Goal: Information Seeking & Learning: Compare options

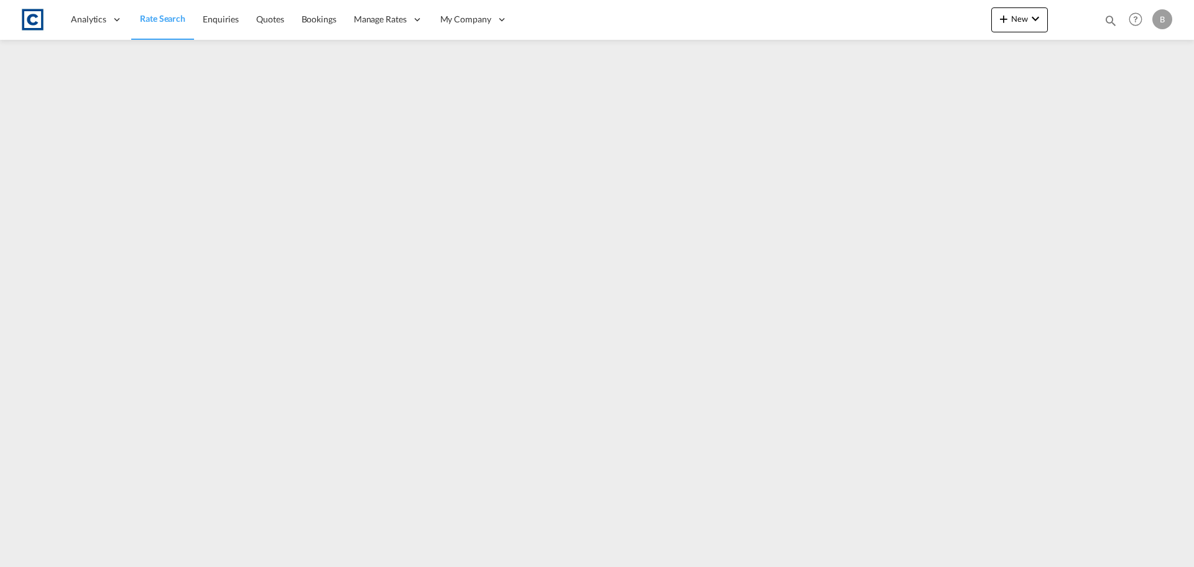
click at [33, 17] on img at bounding box center [33, 20] width 28 height 28
click at [211, 19] on span "Enquiries" at bounding box center [221, 19] width 36 height 11
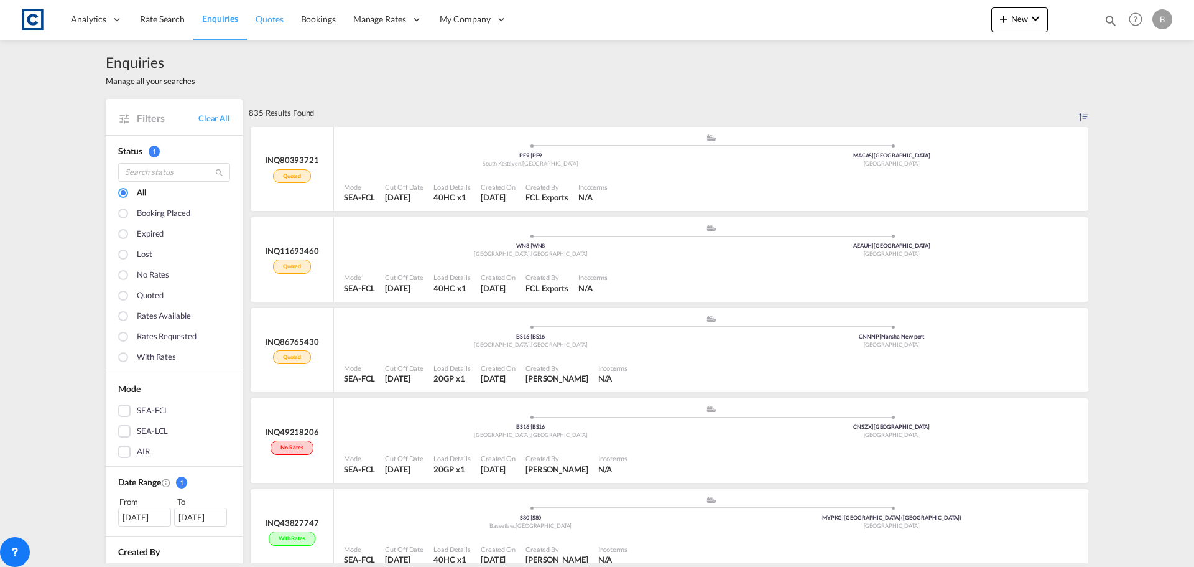
click at [261, 22] on span "Quotes" at bounding box center [269, 19] width 27 height 11
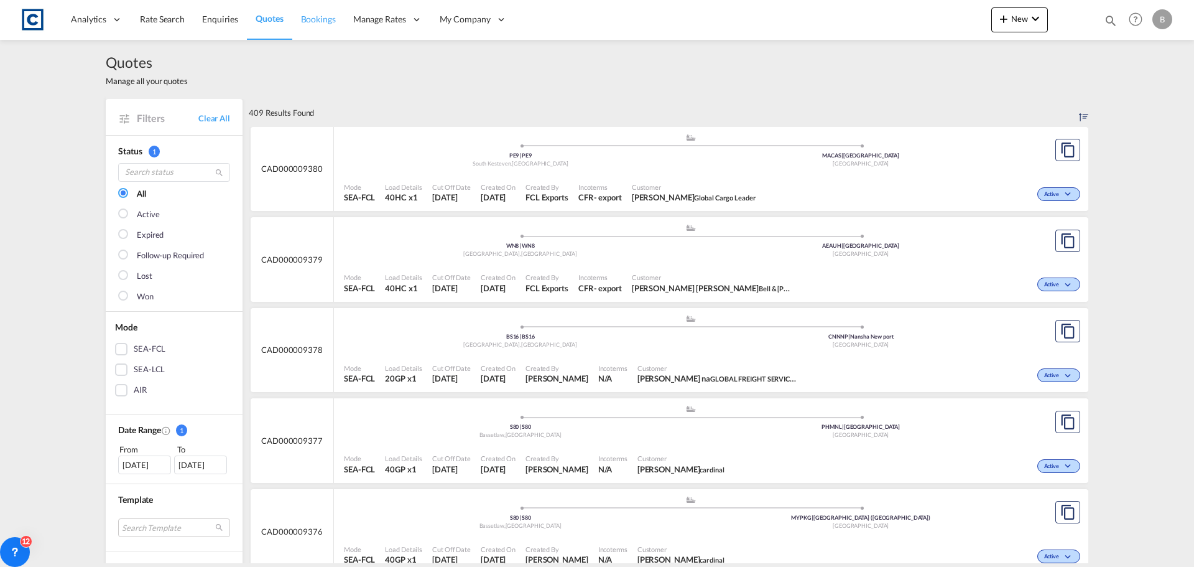
click at [317, 22] on span "Bookings" at bounding box center [318, 19] width 35 height 11
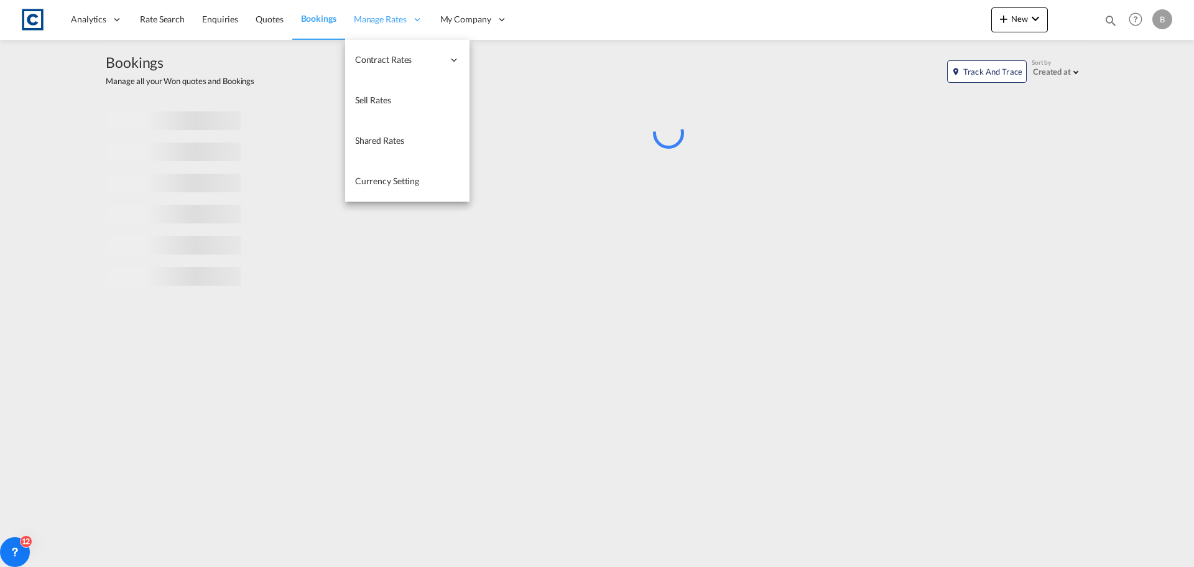
click at [378, 20] on span "Manage Rates" at bounding box center [380, 19] width 53 height 12
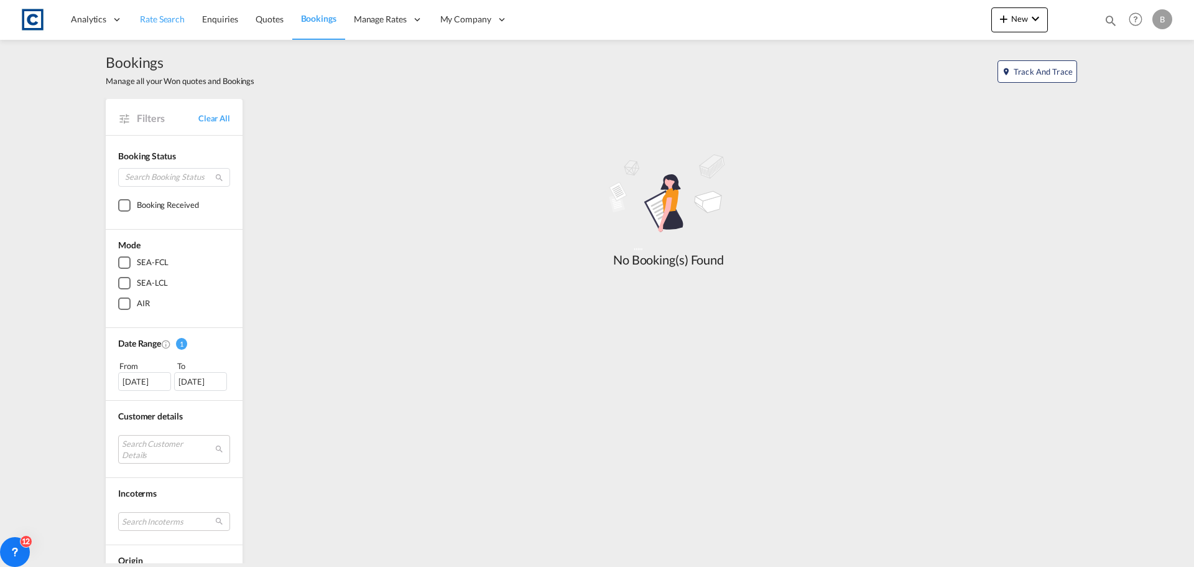
click at [179, 21] on span "Rate Search" at bounding box center [162, 19] width 45 height 11
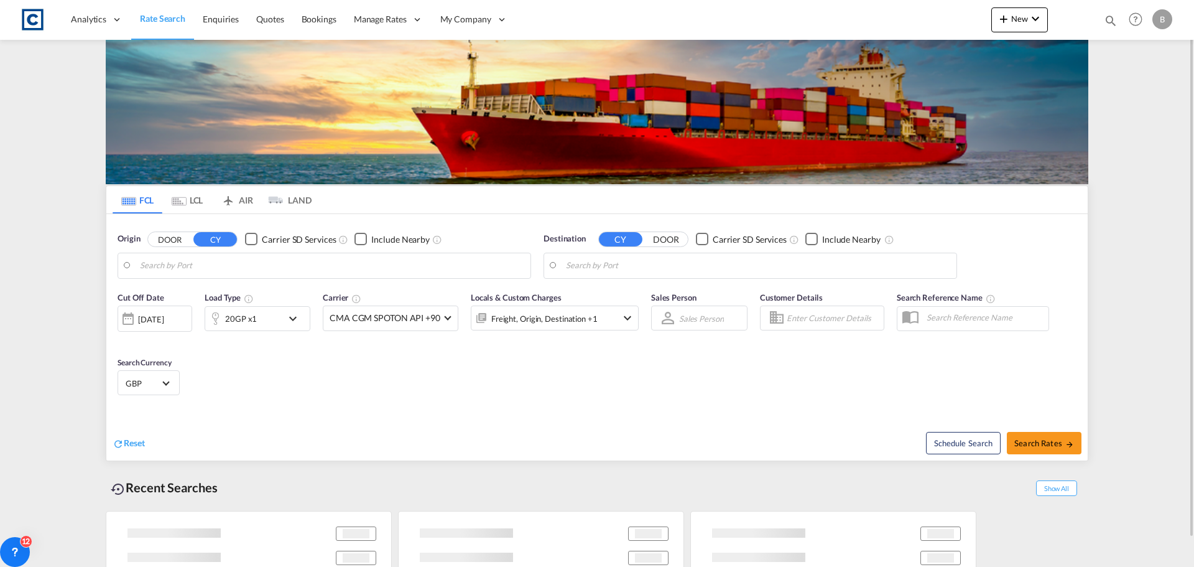
type input "GB-M22, [GEOGRAPHIC_DATA]"
type input "Hamad, QAHMD"
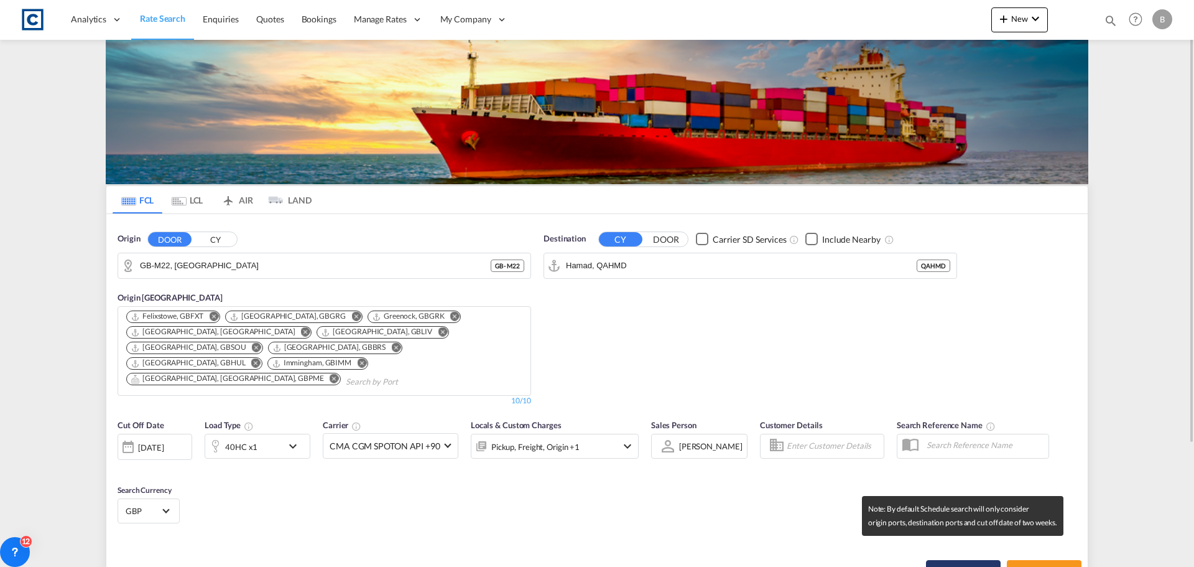
click at [960, 560] on button "Schedule Search" at bounding box center [963, 571] width 75 height 22
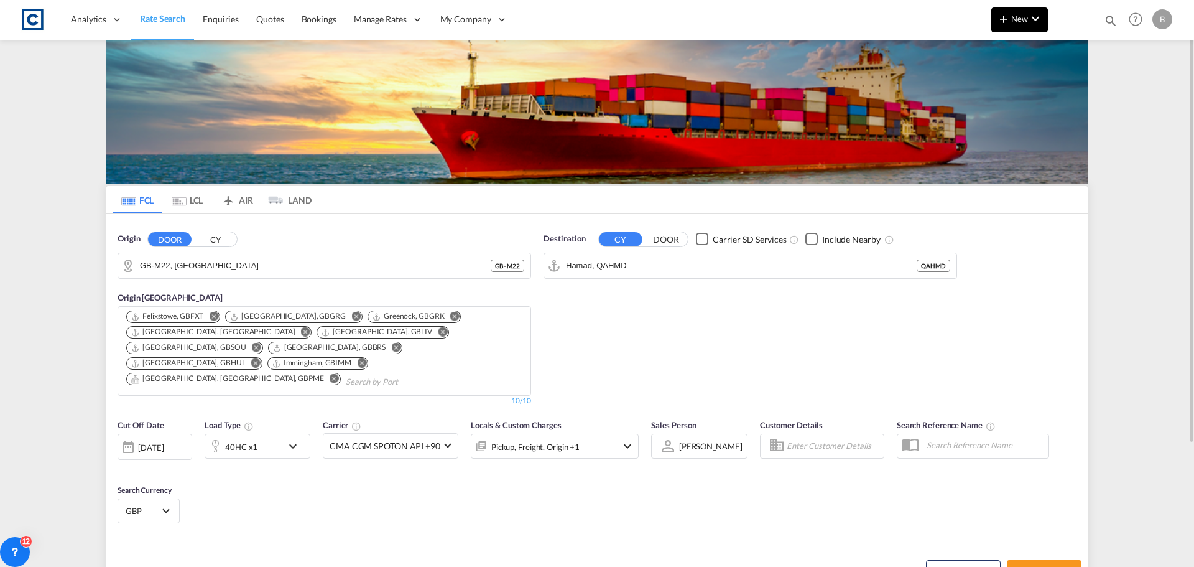
click at [1041, 14] on md-icon "icon-chevron-down" at bounding box center [1035, 18] width 15 height 15
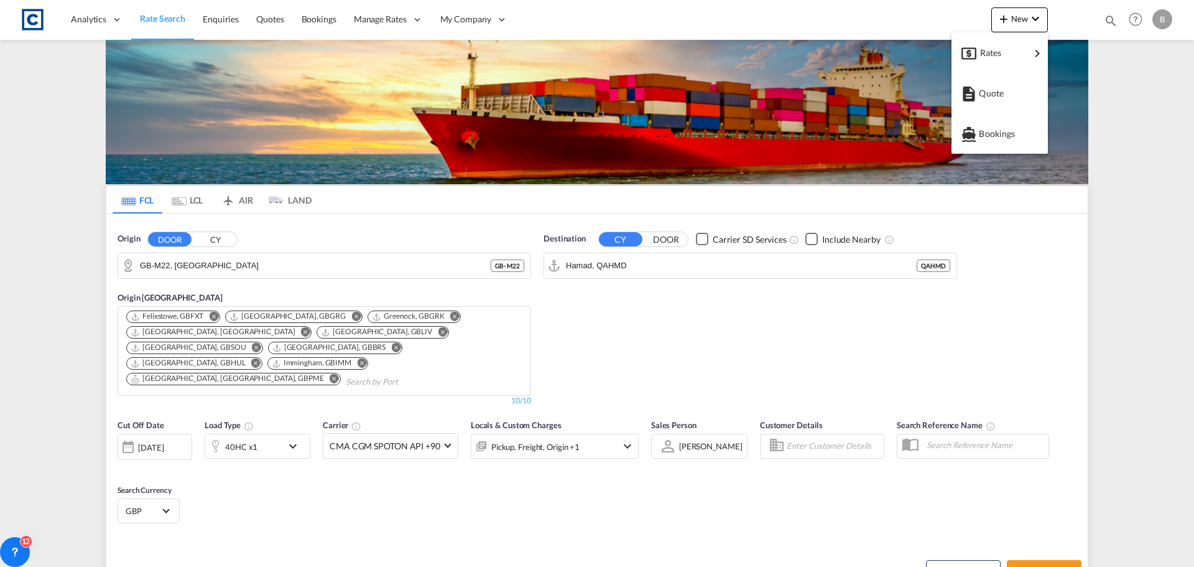
click at [786, 24] on md-backdrop at bounding box center [597, 283] width 1194 height 567
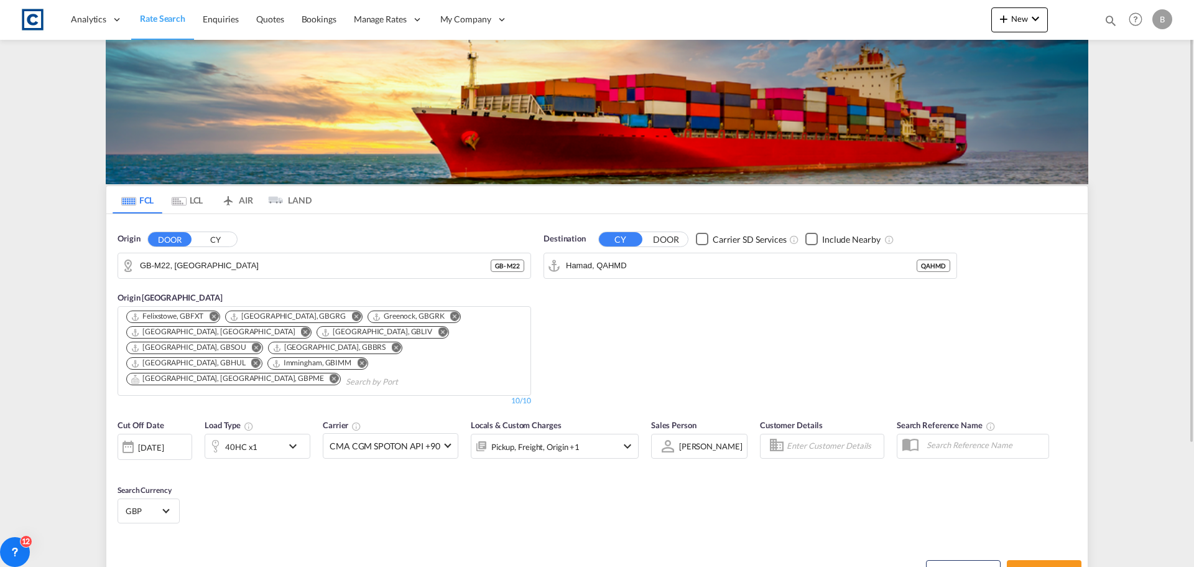
click at [1112, 20] on md-icon "icon-magnify" at bounding box center [1111, 21] width 14 height 14
click at [761, 17] on div "Bookings Quotes Enquiries Help Resources Product Release B My Profile Logout" at bounding box center [597, 19] width 1157 height 39
click at [870, 15] on md-icon "icon-close" at bounding box center [870, 19] width 14 height 14
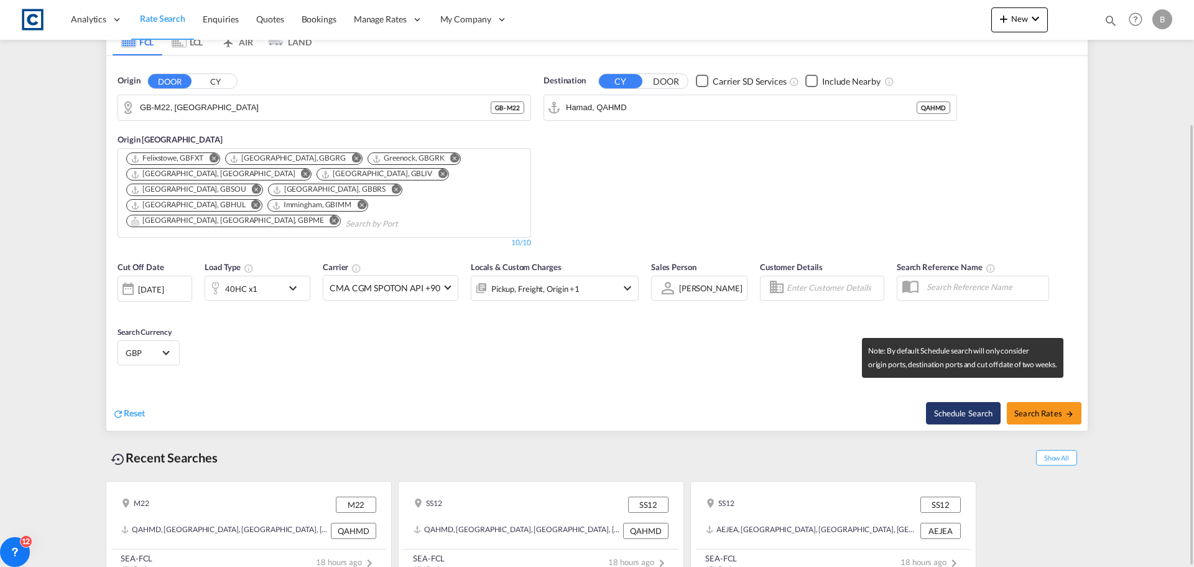
click at [962, 402] on button "Schedule Search" at bounding box center [963, 413] width 75 height 22
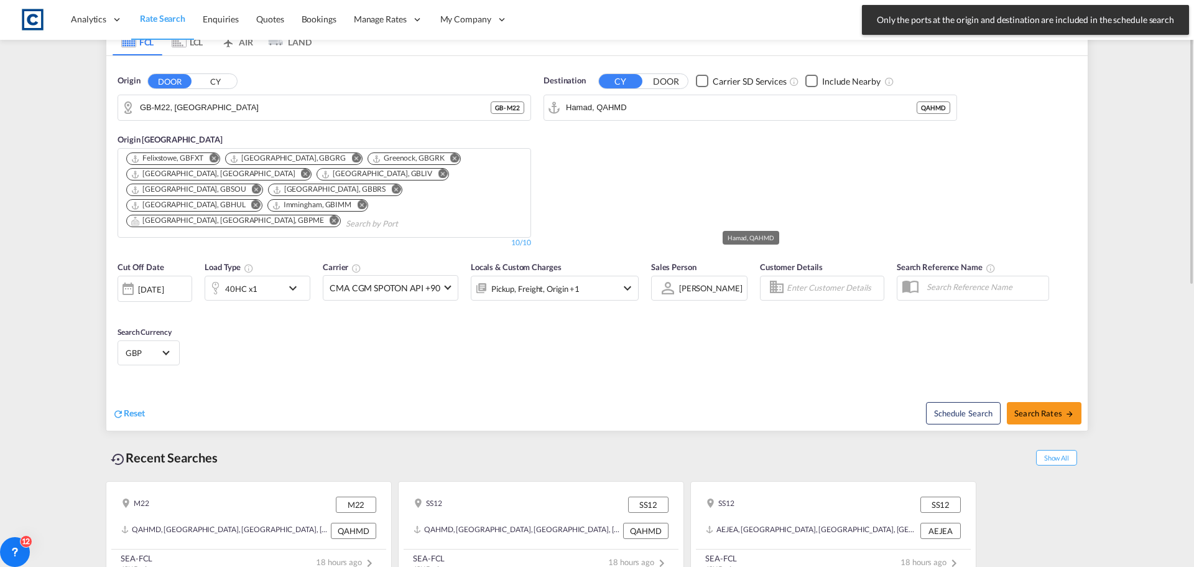
scroll to position [0, 0]
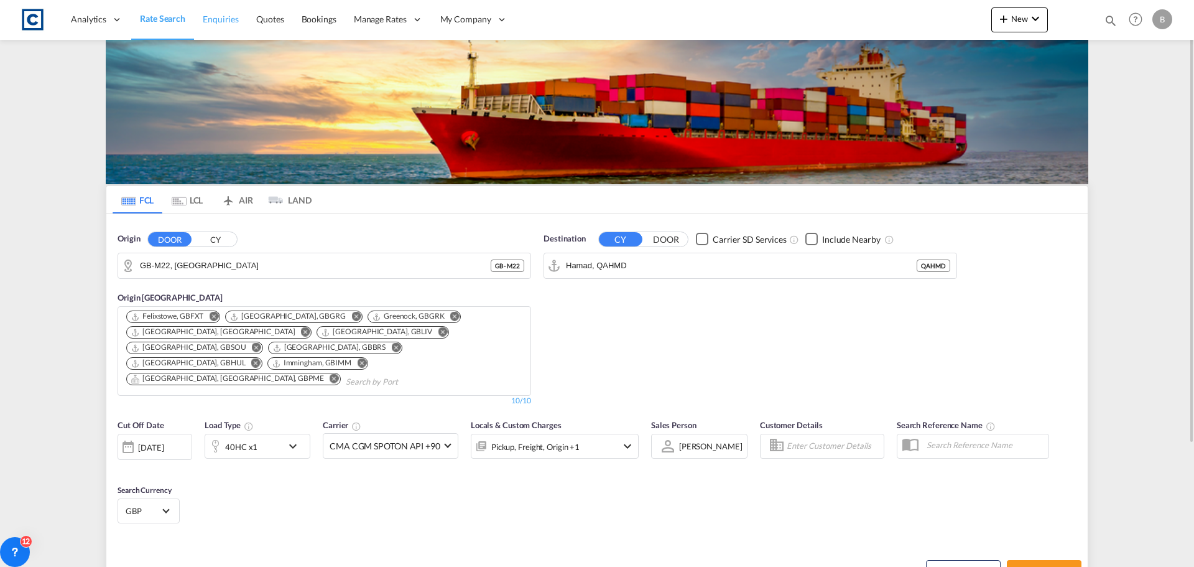
click at [207, 14] on span "Enquiries" at bounding box center [221, 19] width 36 height 11
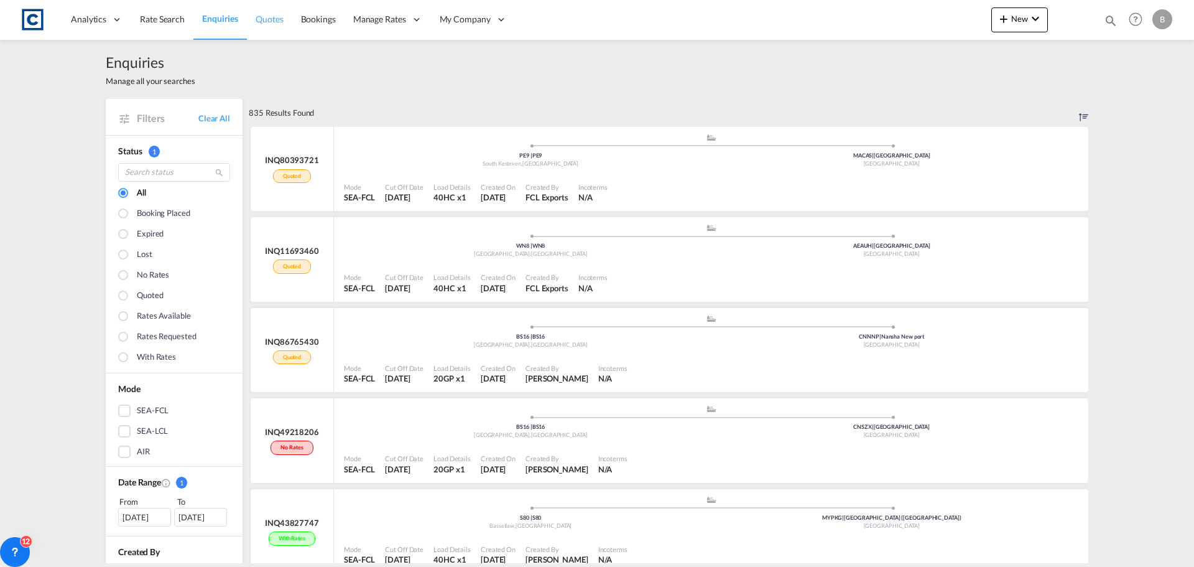
click at [267, 22] on span "Quotes" at bounding box center [269, 19] width 27 height 11
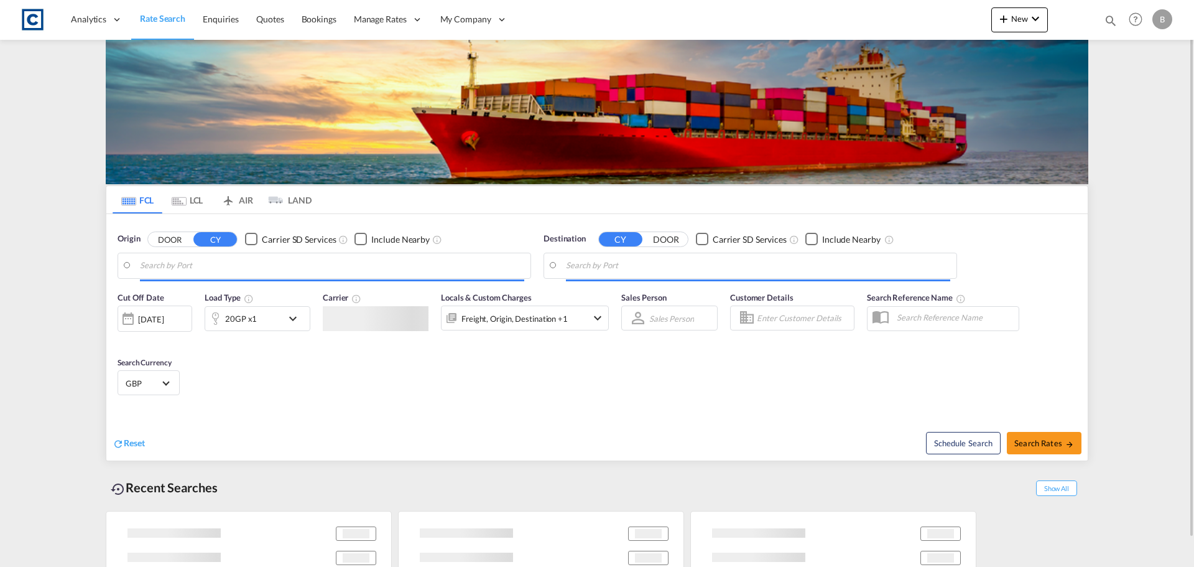
type input "GB-M22, [GEOGRAPHIC_DATA]"
type input "Hamad, QAHMD"
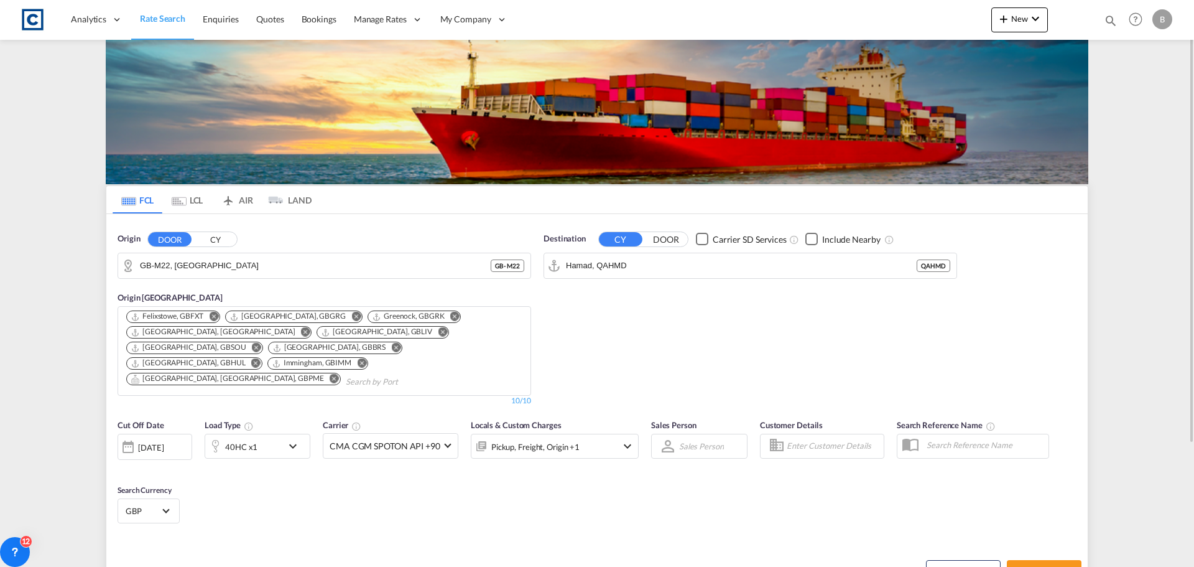
click at [63, 249] on md-content "Analytics Reports Dashboard Rate Search Enquiries Quotes Bookings" at bounding box center [597, 283] width 1194 height 567
click at [709, 323] on div "Destination CY DOOR Carrier SD Services Include Nearby [GEOGRAPHIC_DATA], QAHMD…" at bounding box center [750, 319] width 426 height 186
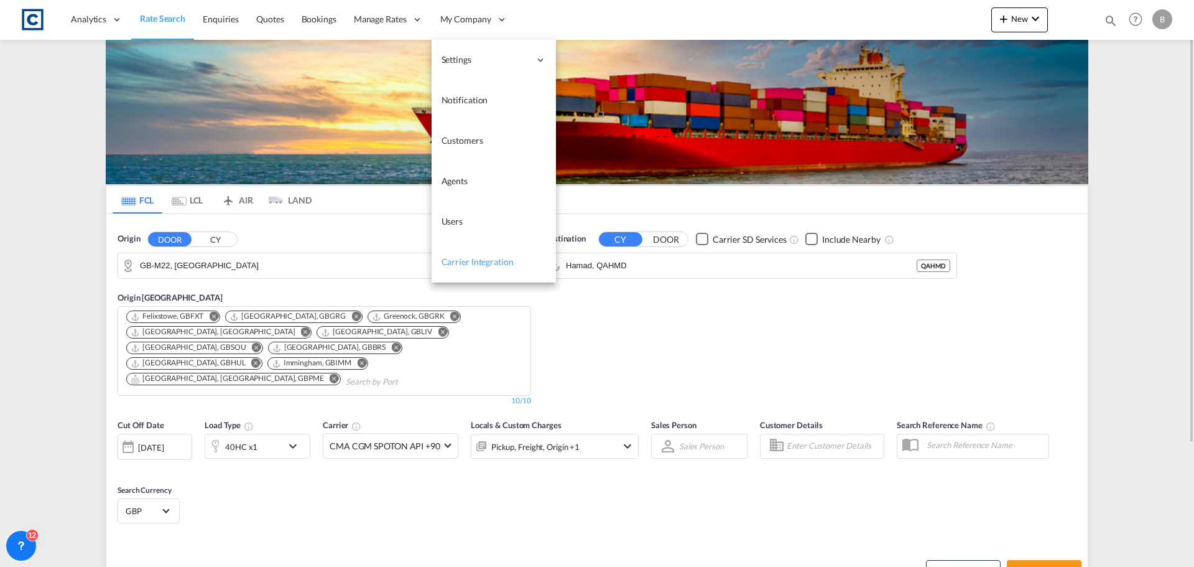
click at [486, 262] on span "Carrier Integration" at bounding box center [478, 261] width 72 height 11
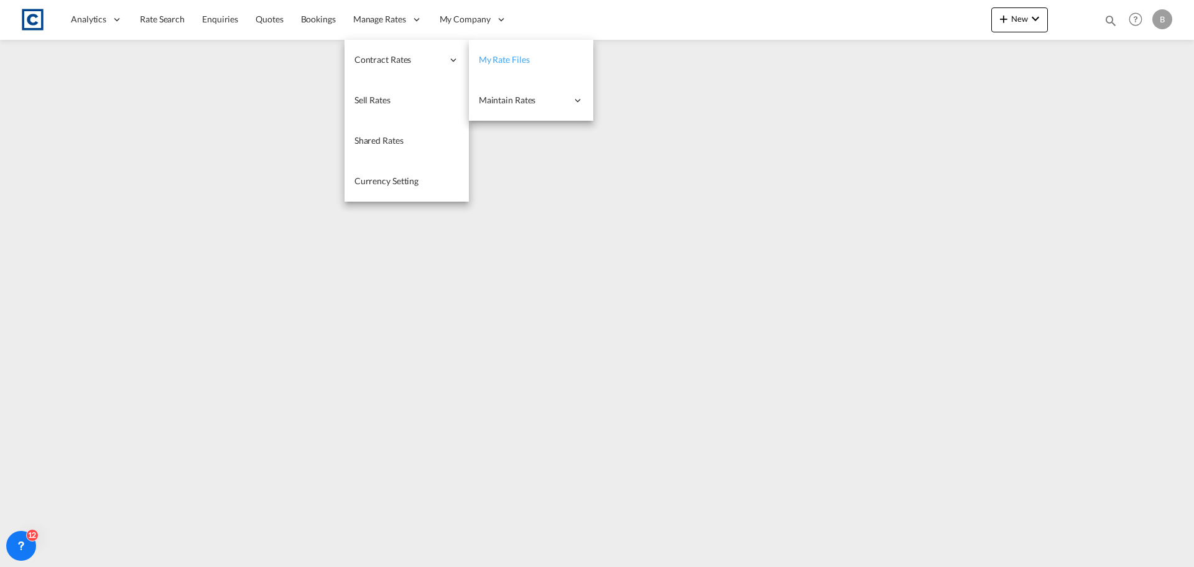
click at [502, 57] on span "My Rate Files" at bounding box center [504, 59] width 51 height 11
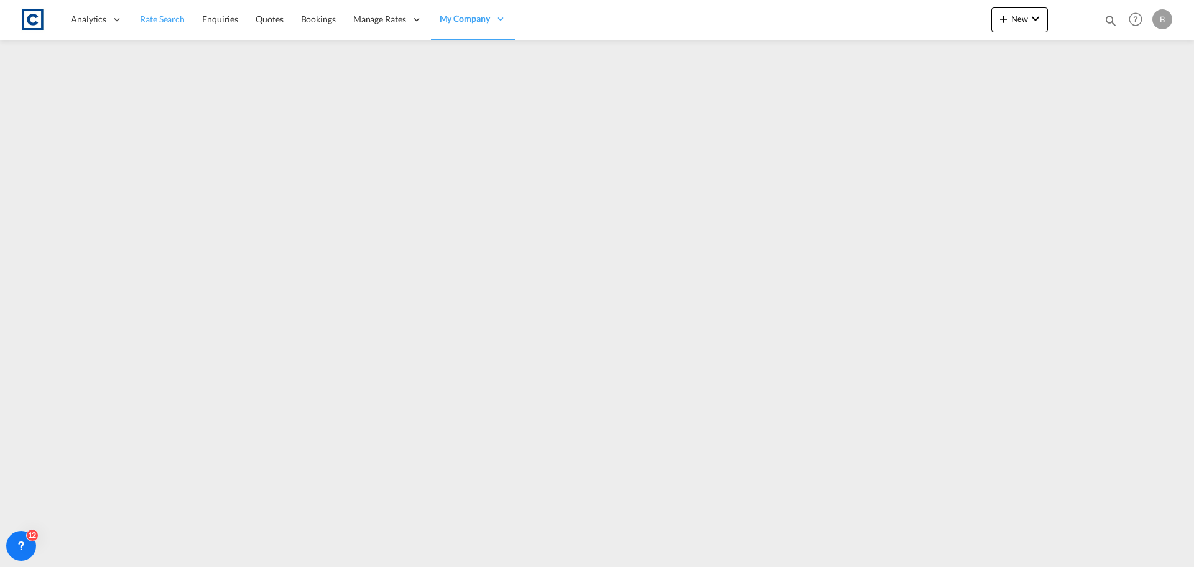
click at [154, 16] on span "Rate Search" at bounding box center [162, 19] width 45 height 11
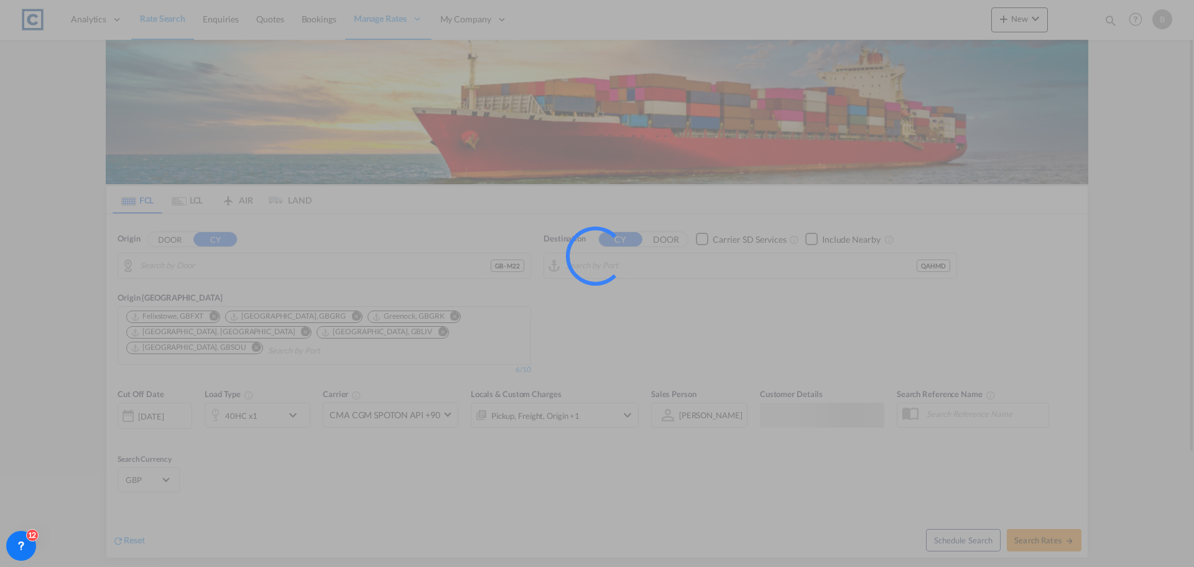
type input "GB-M22, [GEOGRAPHIC_DATA]"
type input "Hamad, QAHMD"
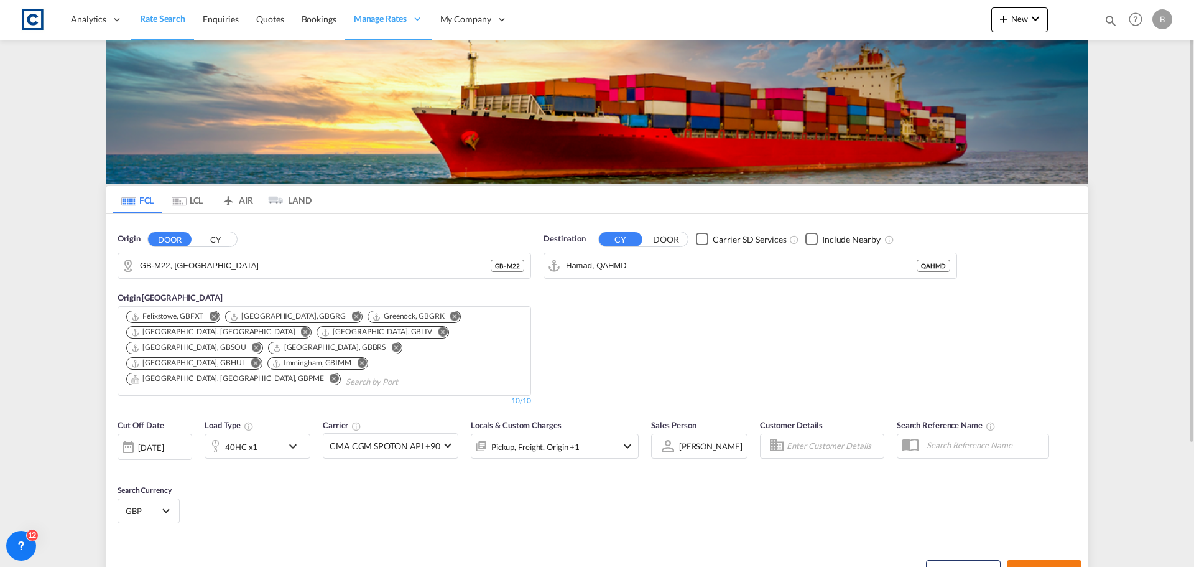
click at [1033, 566] on span "Search Rates" at bounding box center [1045, 571] width 60 height 10
type input "M22 to QAHMD / [DATE]"
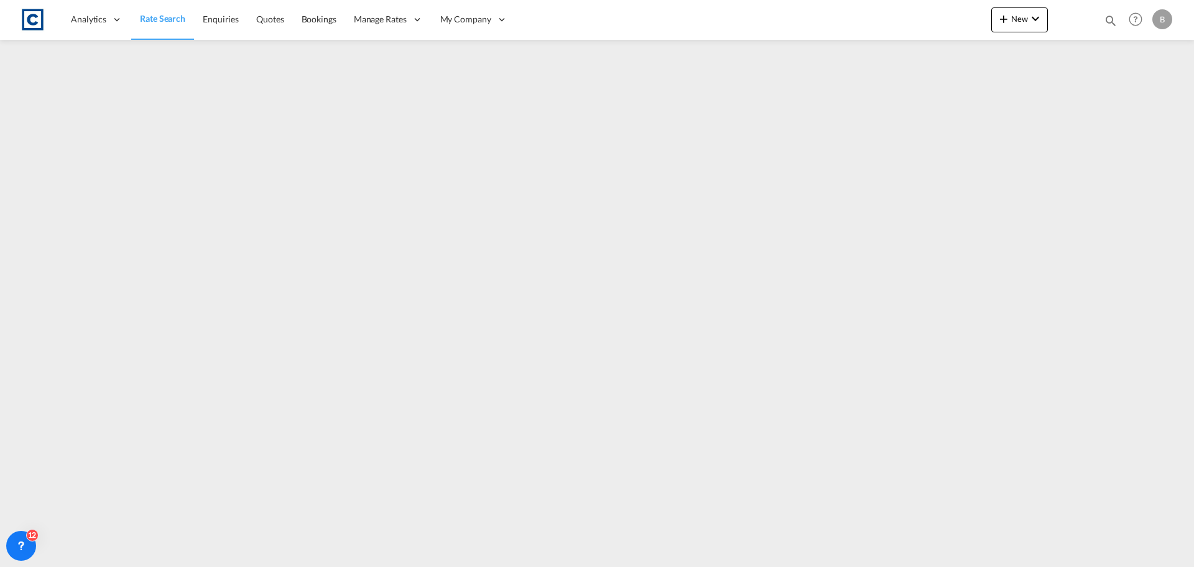
click at [161, 20] on span "Rate Search" at bounding box center [162, 18] width 45 height 11
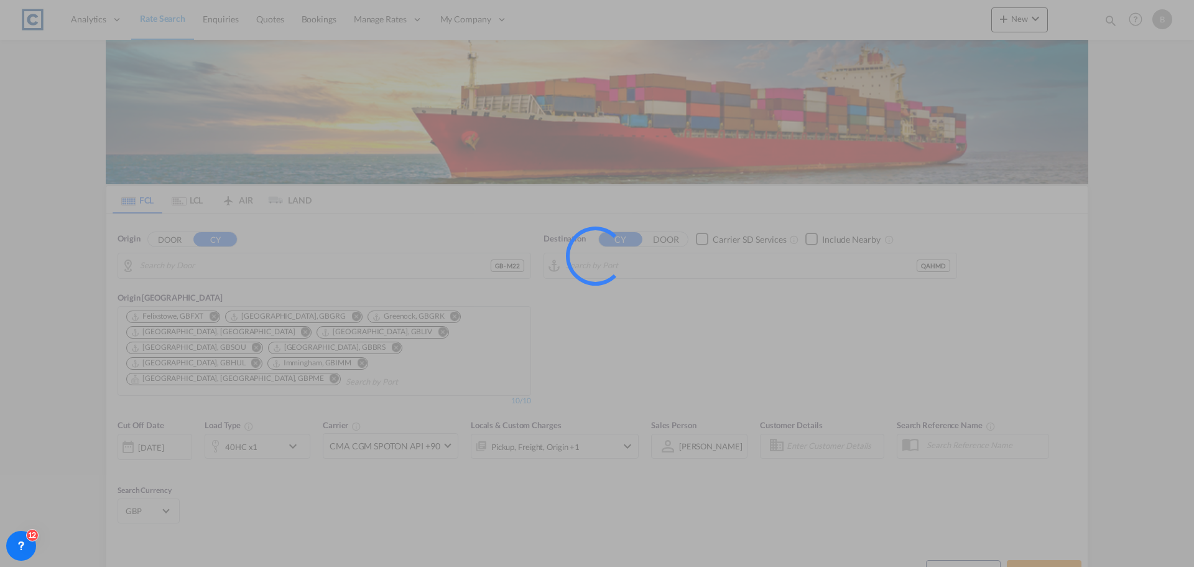
type input "GB-M22, [GEOGRAPHIC_DATA]"
type input "Hamad, QAHMD"
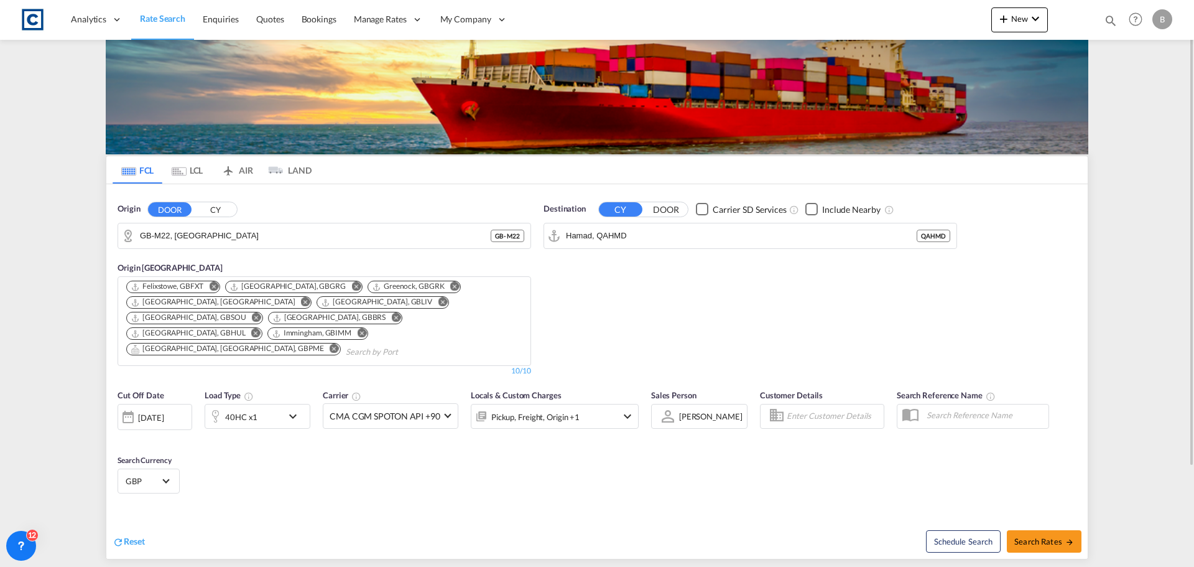
scroll to position [158, 0]
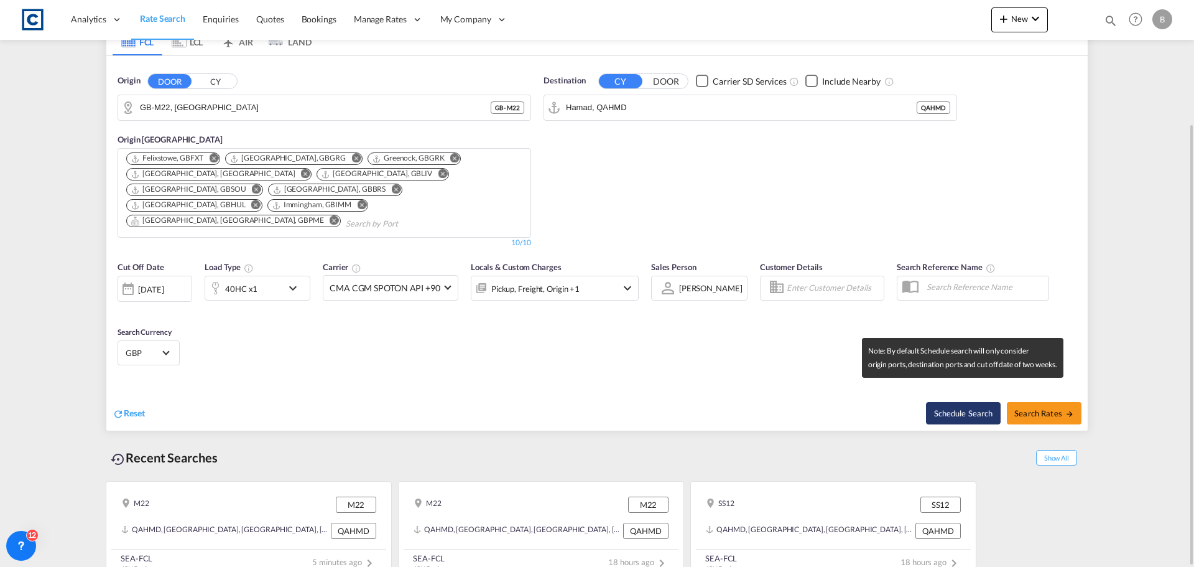
click at [960, 402] on button "Schedule Search" at bounding box center [963, 413] width 75 height 22
click at [954, 402] on button "Schedule Search" at bounding box center [963, 413] width 75 height 22
click at [957, 402] on button "Schedule Search" at bounding box center [963, 413] width 75 height 22
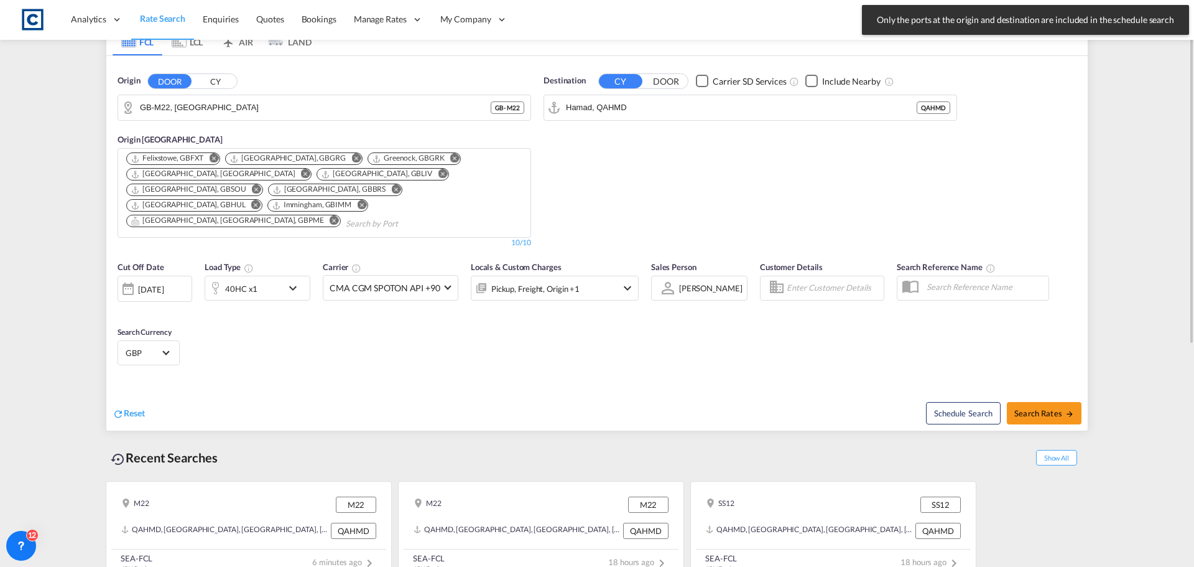
scroll to position [0, 0]
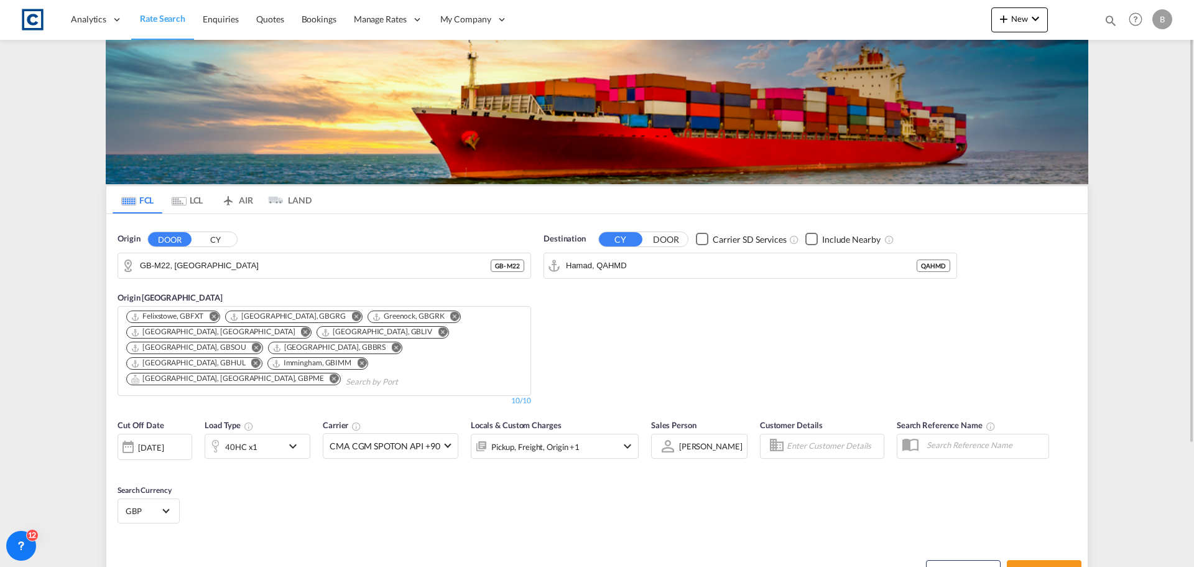
click at [212, 239] on button "CY" at bounding box center [215, 239] width 44 height 14
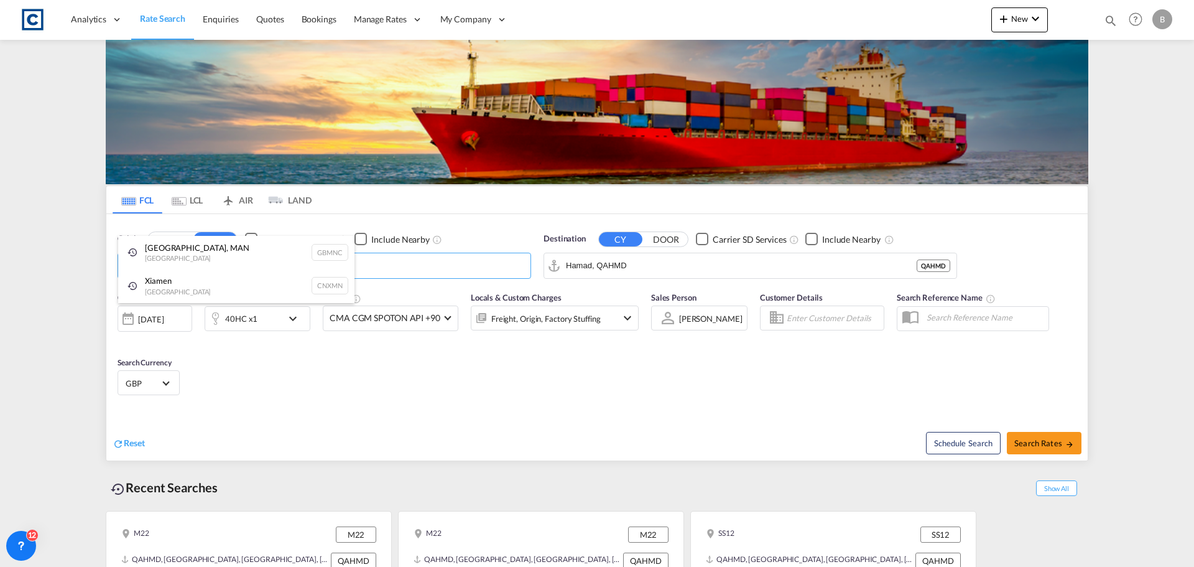
scroll to position [45, 0]
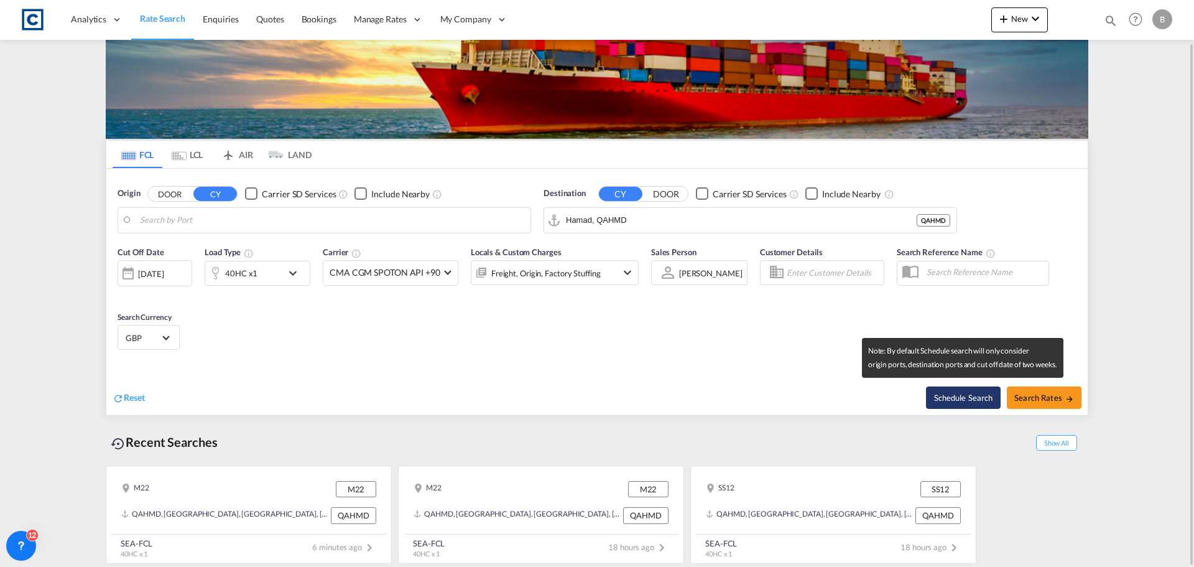
click at [966, 393] on button "Schedule Search" at bounding box center [963, 397] width 75 height 22
click at [968, 396] on button "Schedule Search" at bounding box center [963, 397] width 75 height 22
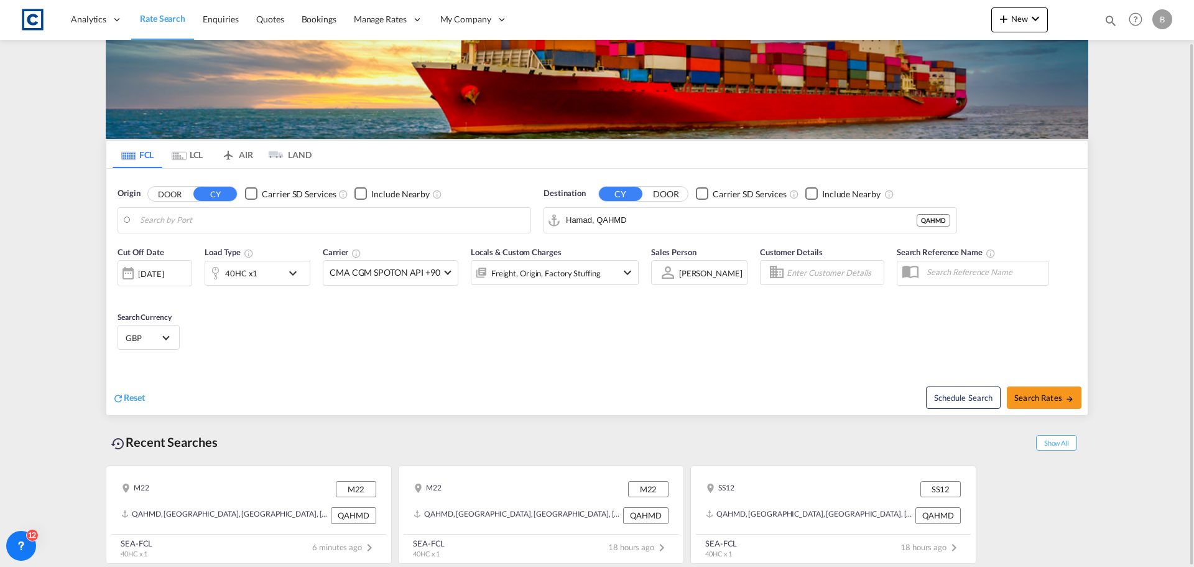
click at [323, 201] on div "Origin DOOR CY Carrier SD Services Include Nearby" at bounding box center [325, 210] width 414 height 46
click at [326, 215] on body "Analytics Reports Dashboard Rate Search Enquiries Quotes Bookings" at bounding box center [597, 283] width 1194 height 567
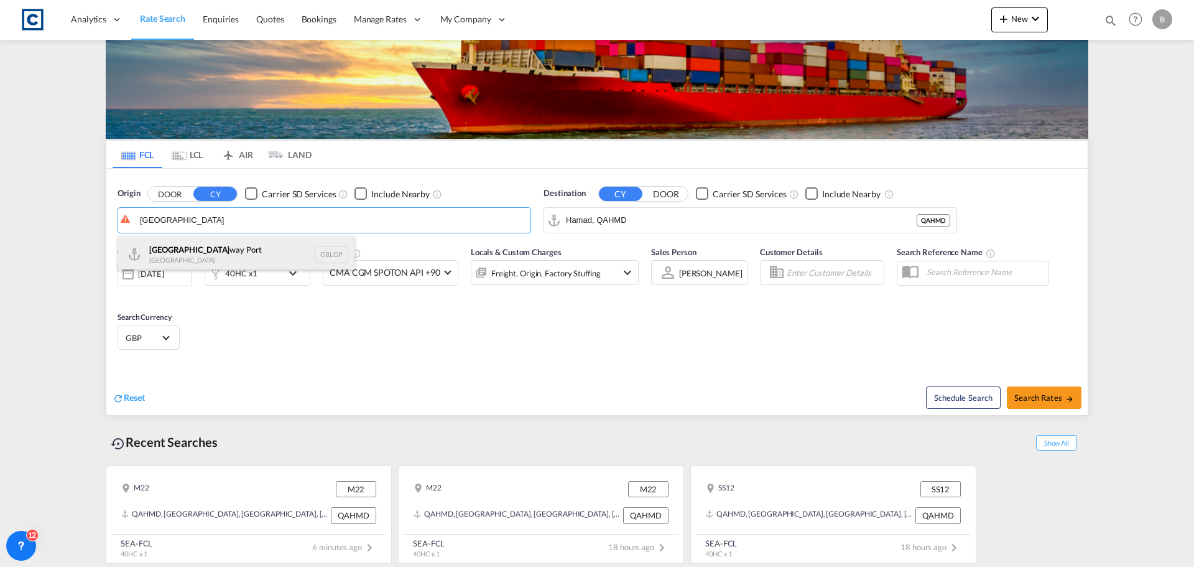
click at [199, 245] on div "[GEOGRAPHIC_DATA] way [GEOGRAPHIC_DATA] GBLGP" at bounding box center [236, 254] width 236 height 37
type input "[GEOGRAPHIC_DATA], [GEOGRAPHIC_DATA]"
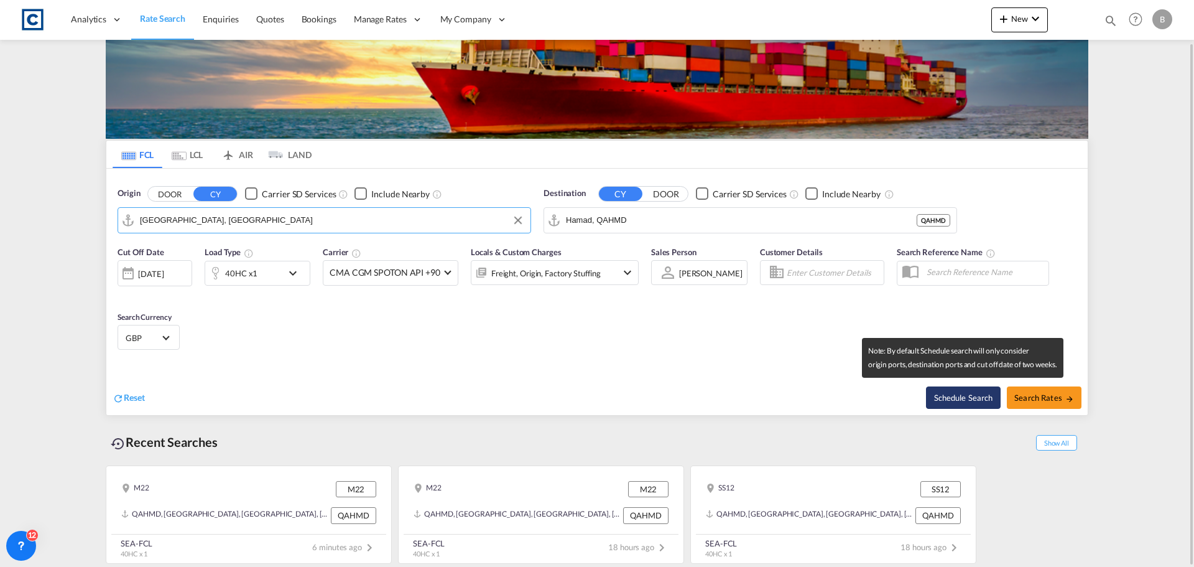
click at [940, 396] on button "Schedule Search" at bounding box center [963, 397] width 75 height 22
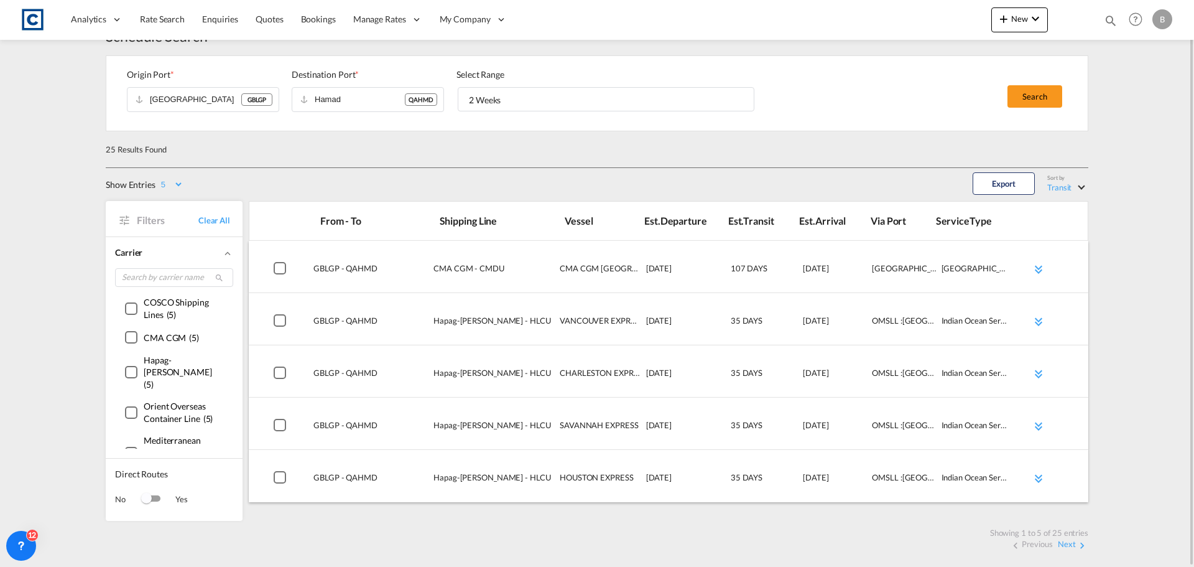
scroll to position [23, 0]
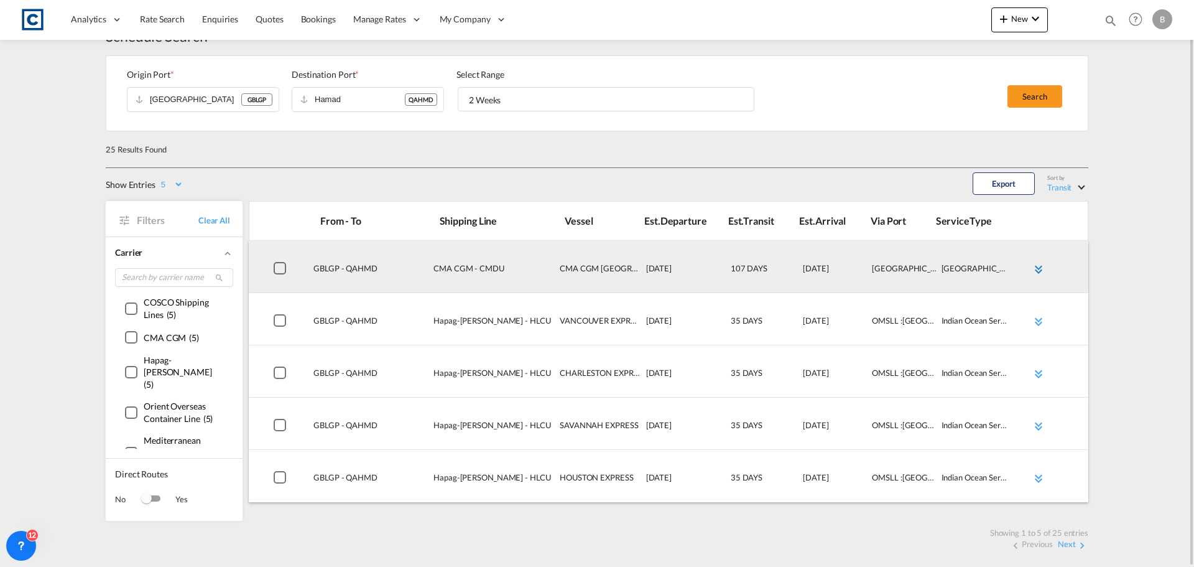
click at [1038, 268] on md-icon "icon-chevron-double-down md-link-fg" at bounding box center [1038, 269] width 15 height 15
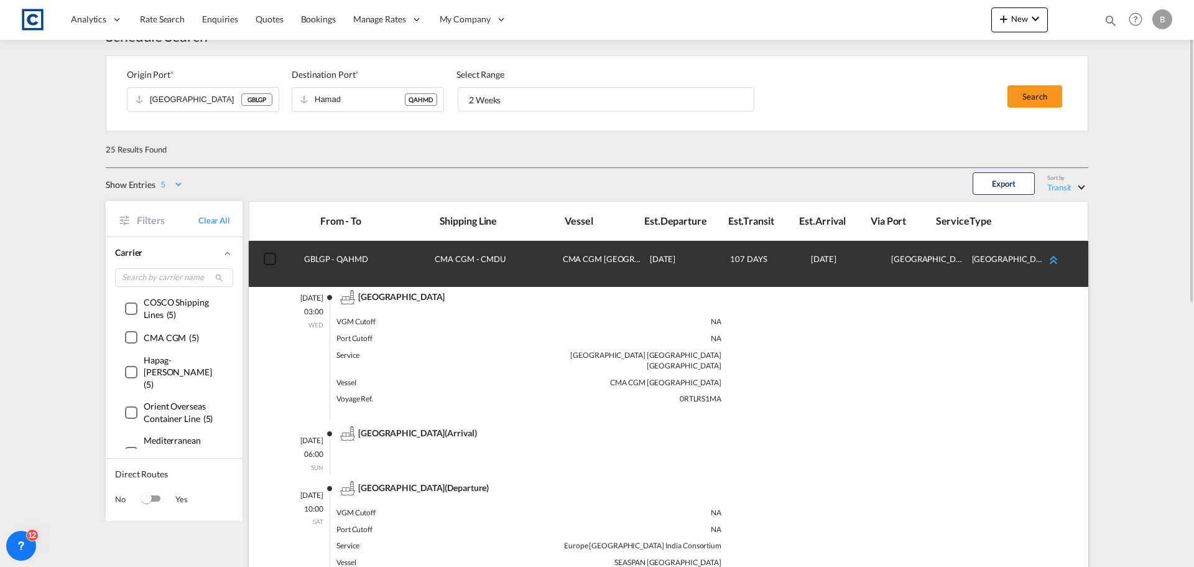
click at [1054, 262] on md-icon "icon-chevron-double-up md-link-fg" at bounding box center [1053, 260] width 15 height 15
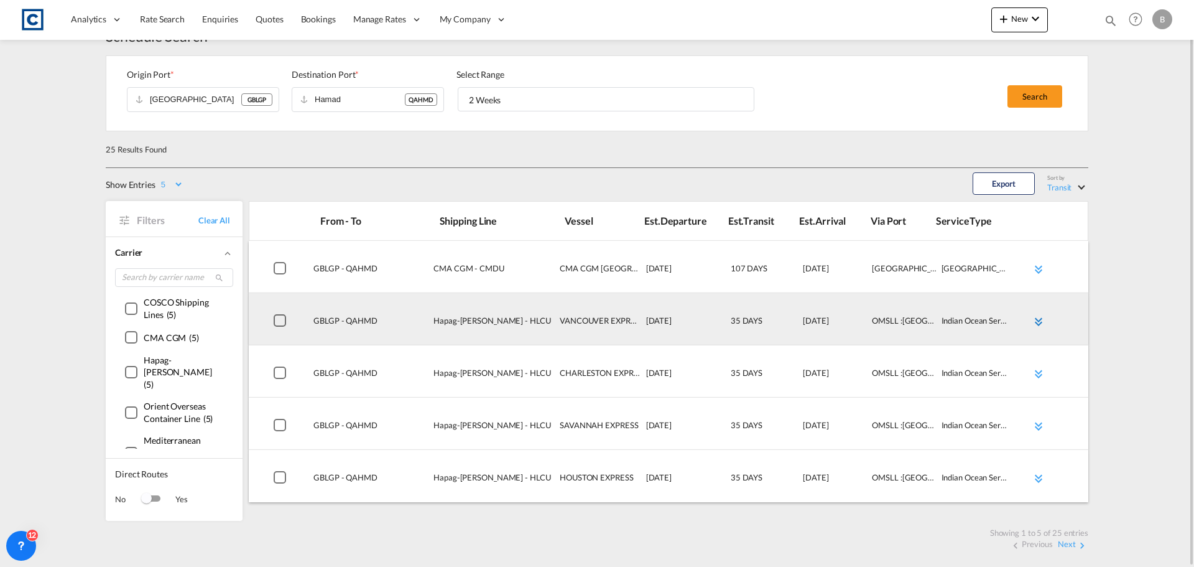
click at [1038, 324] on md-icon "icon-chevron-double-down md-link-fg" at bounding box center [1038, 321] width 15 height 15
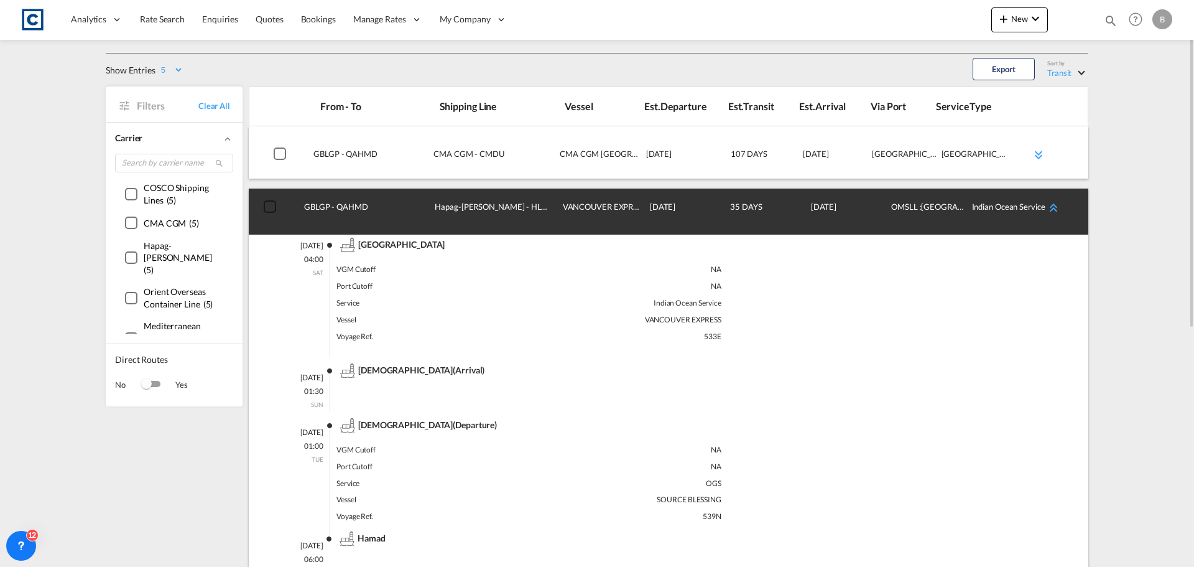
scroll to position [13, 0]
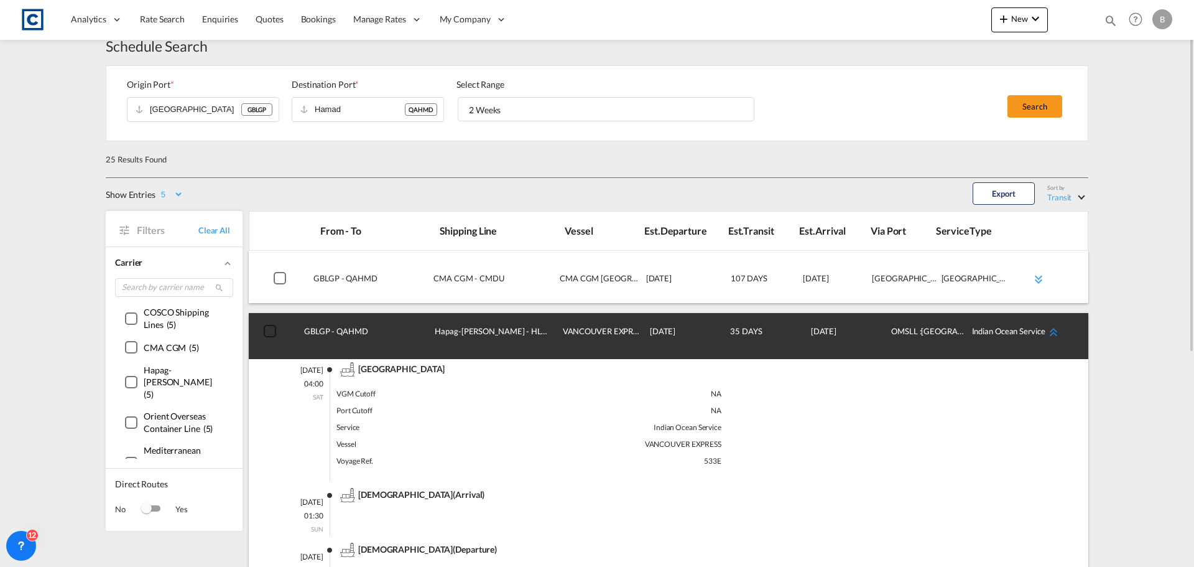
click at [1052, 330] on md-icon "icon-chevron-double-up md-link-fg" at bounding box center [1053, 332] width 15 height 15
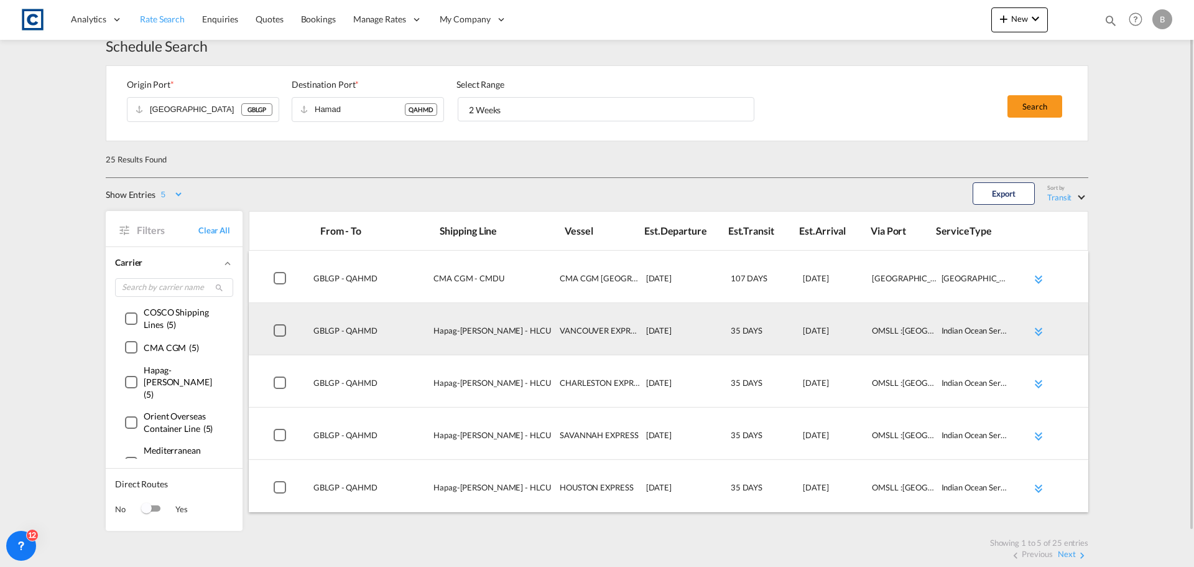
scroll to position [0, 0]
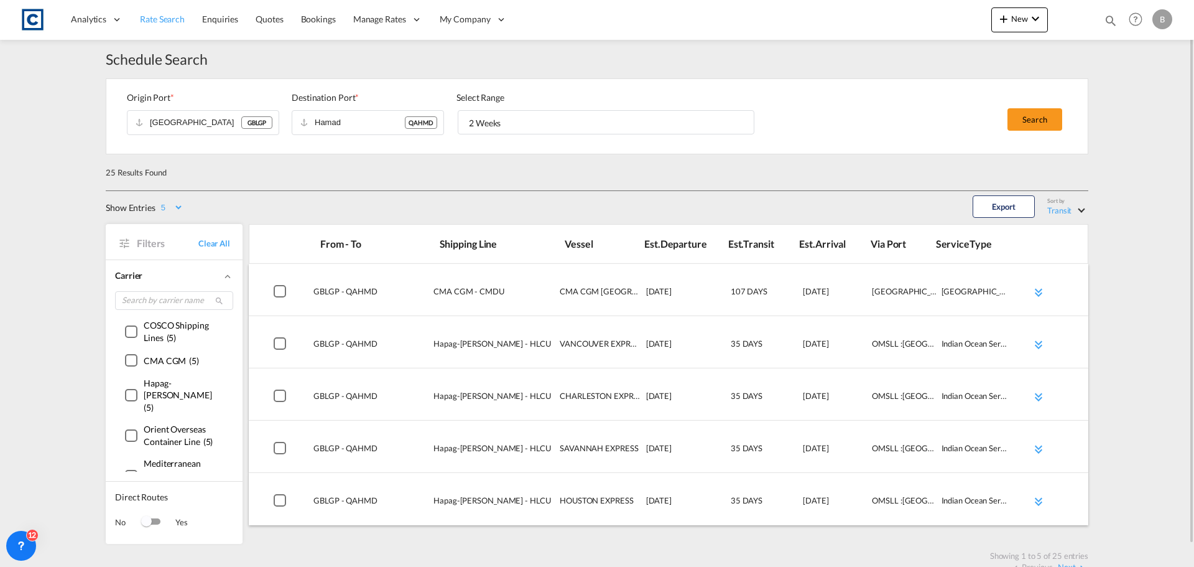
click at [154, 16] on span "Rate Search" at bounding box center [162, 19] width 45 height 11
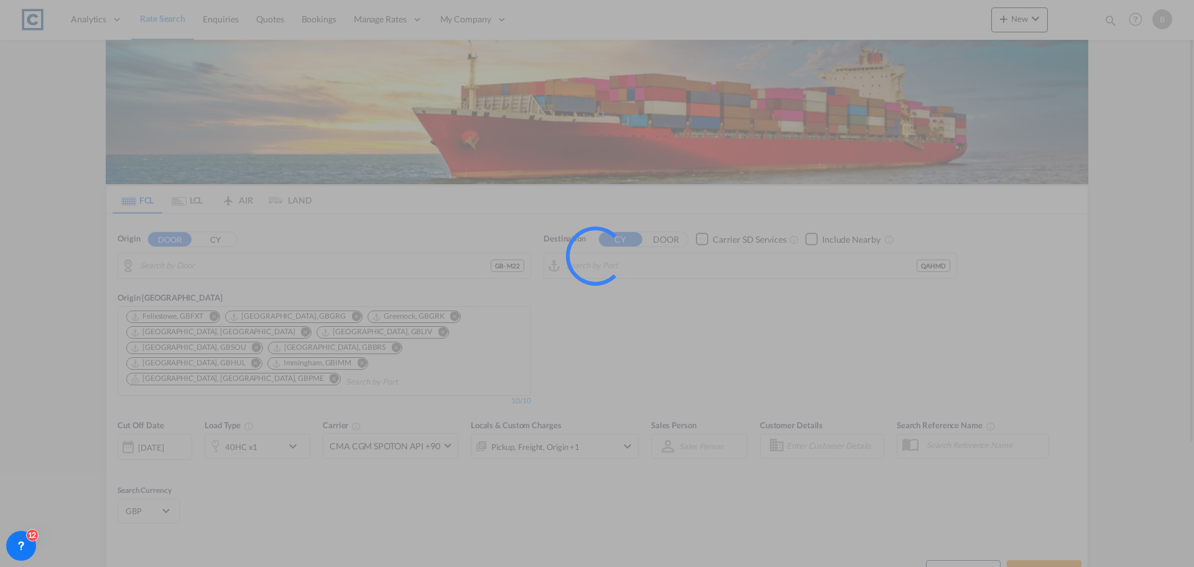
type input "GB-M22, [GEOGRAPHIC_DATA]"
type input "Hamad, QAHMD"
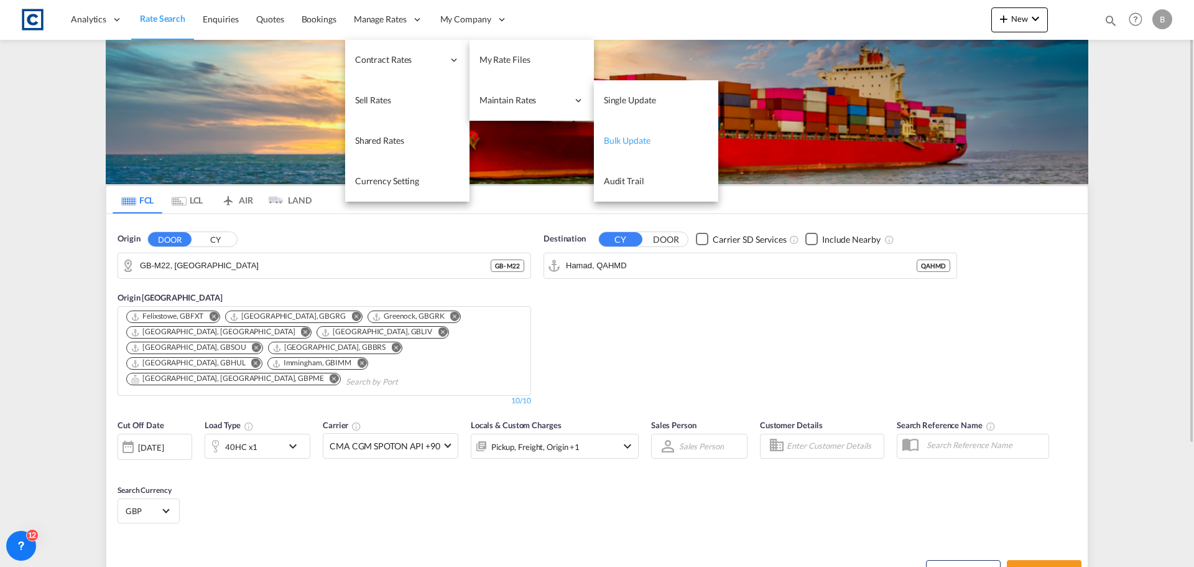
click at [634, 144] on span "Bulk Update" at bounding box center [627, 140] width 47 height 11
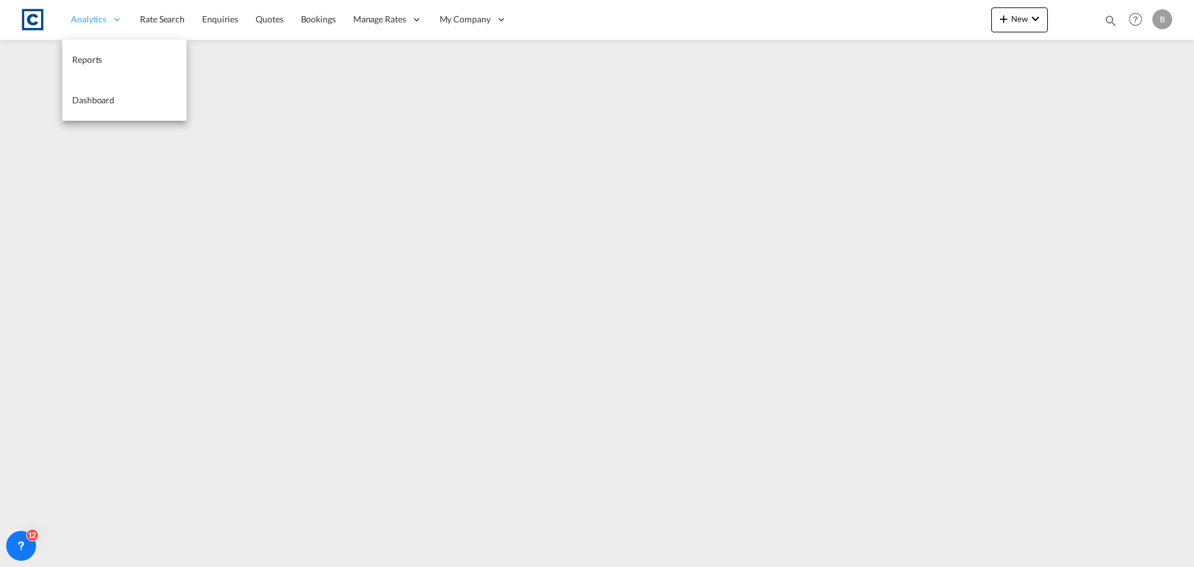
click at [93, 17] on span "Analytics" at bounding box center [88, 19] width 35 height 12
click at [86, 60] on span "Reports" at bounding box center [87, 59] width 30 height 11
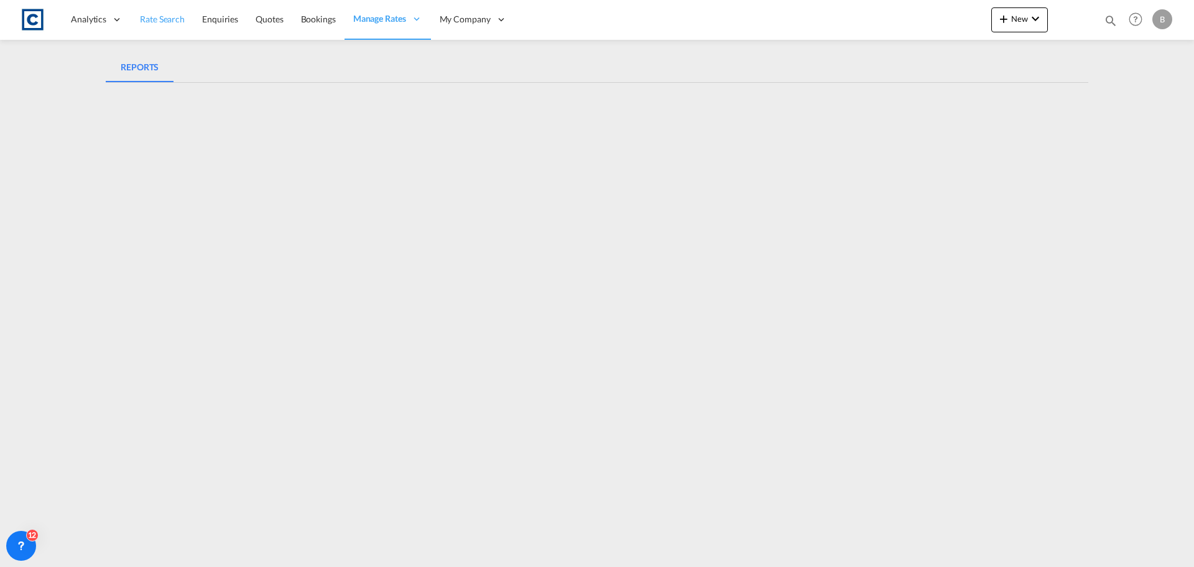
click at [166, 24] on span "Rate Search" at bounding box center [162, 19] width 45 height 11
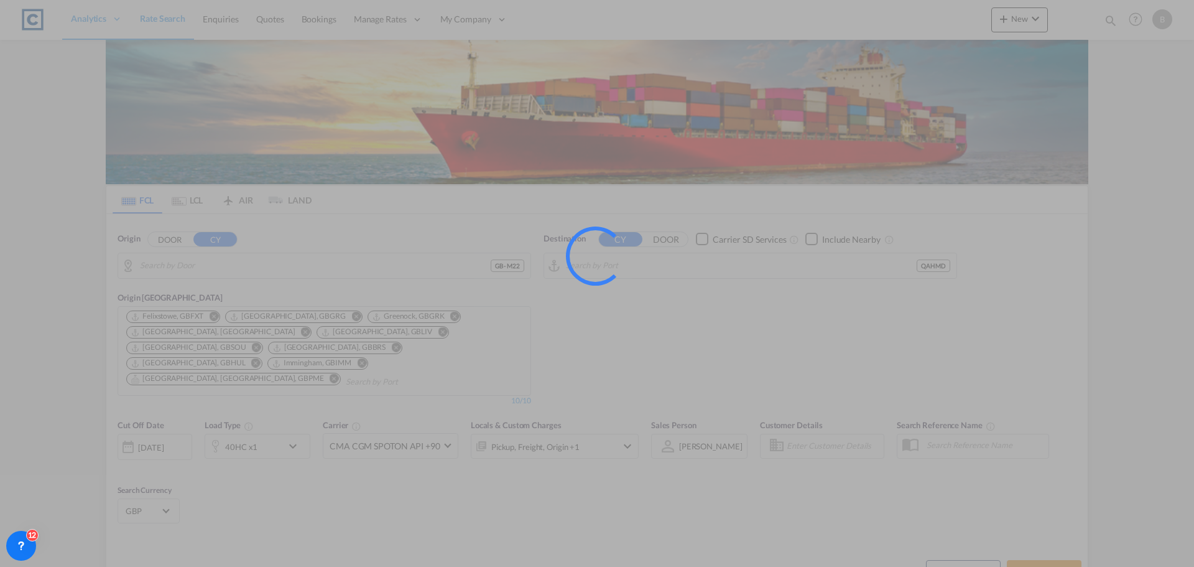
type input "GB-M22, [GEOGRAPHIC_DATA]"
type input "Hamad, QAHMD"
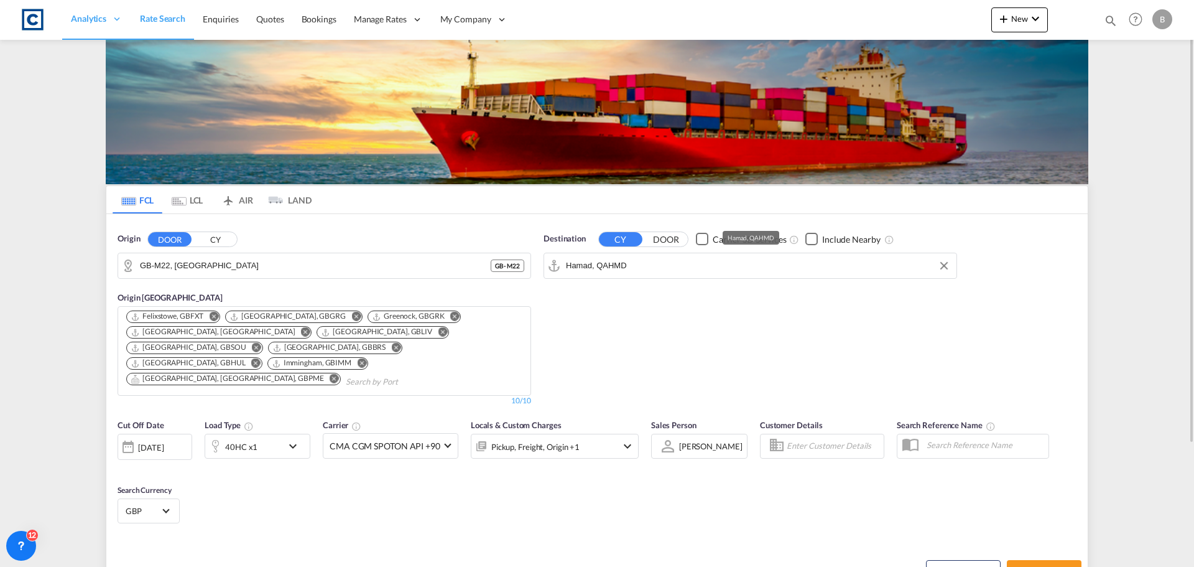
drag, startPoint x: 705, startPoint y: 328, endPoint x: 744, endPoint y: 338, distance: 39.8
click at [707, 329] on div "Destination CY DOOR Carrier SD Services Include Nearby Hamad, QAHMD" at bounding box center [750, 319] width 426 height 186
